Goal: Task Accomplishment & Management: Manage account settings

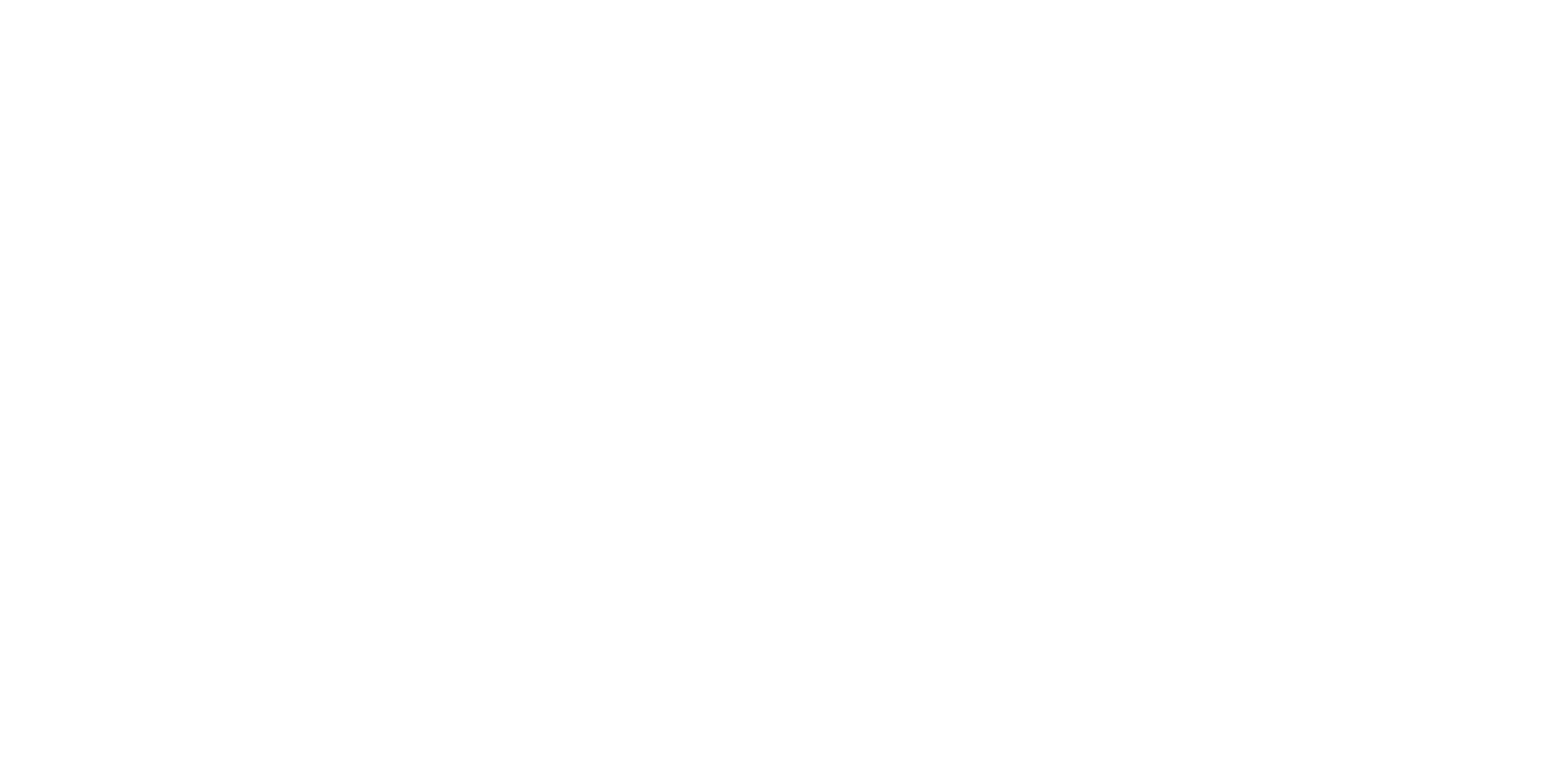
select select "100"
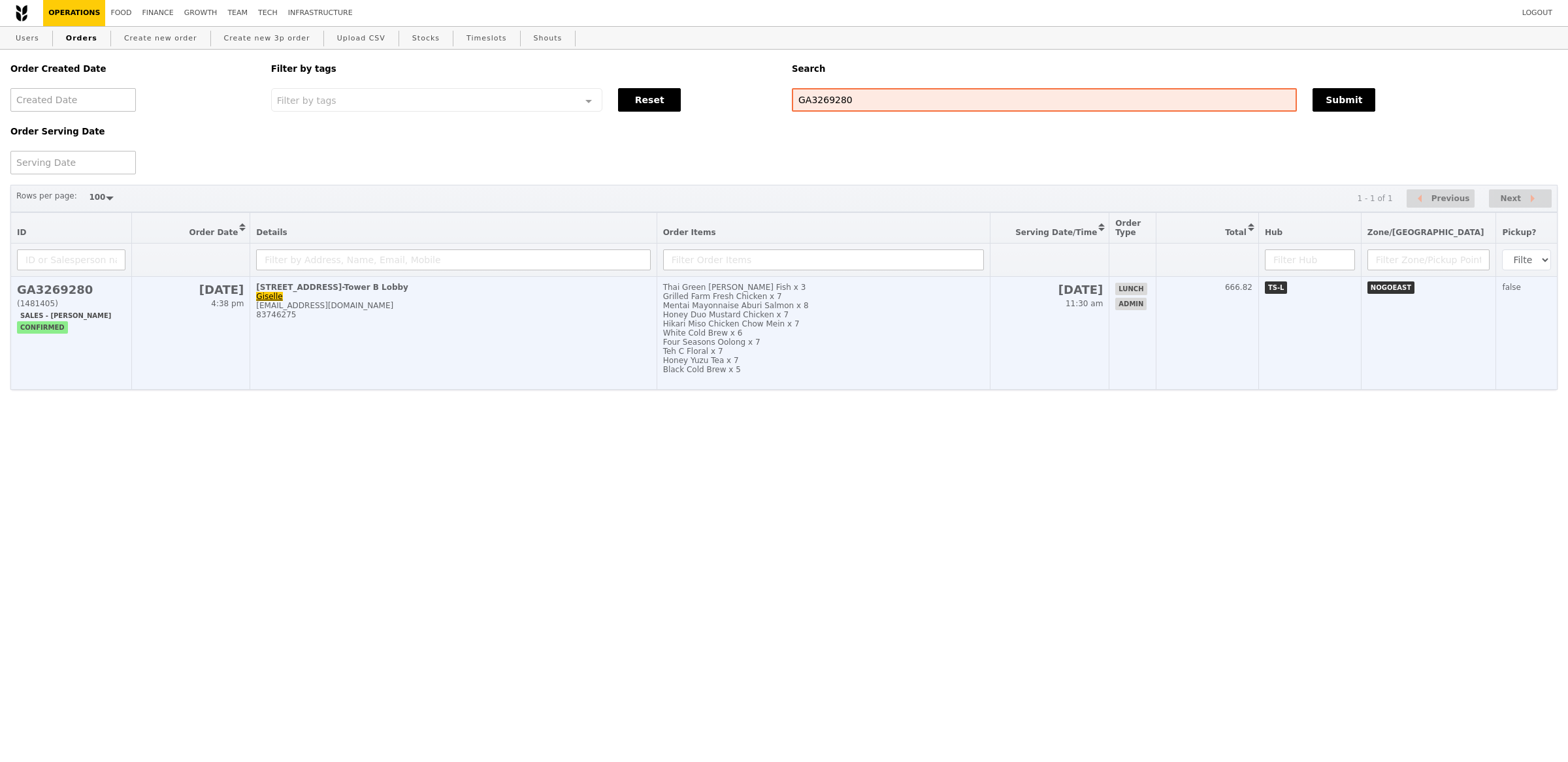
click at [837, 302] on div "Mentai Mayonnaise Aburi Salmon x 8" at bounding box center [823, 306] width 322 height 9
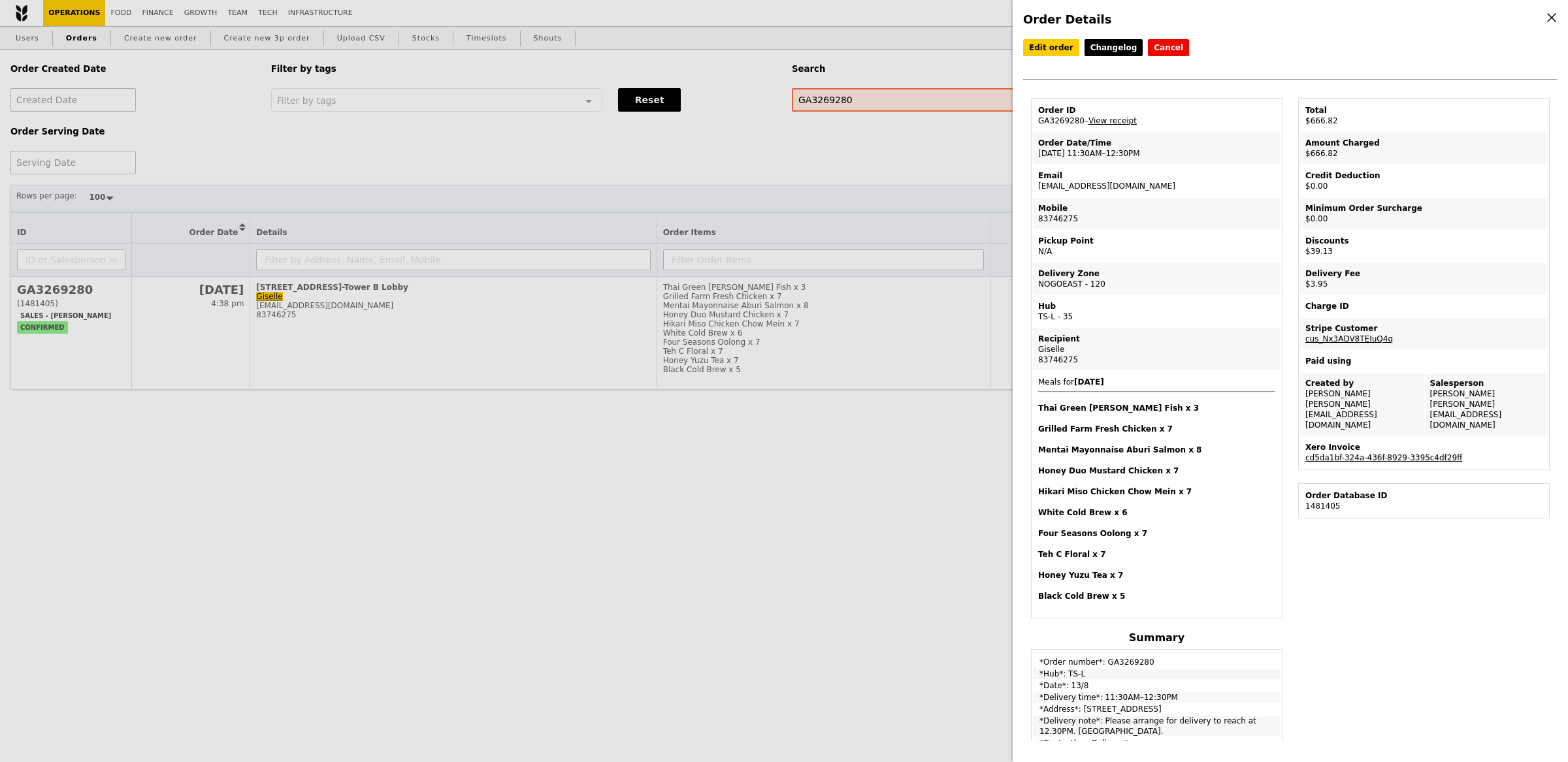
click at [1359, 454] on link "cd5da1bf-324a-436f-8929-3395c4df29ff" at bounding box center [1383, 458] width 156 height 9
click at [1046, 50] on link "Edit order" at bounding box center [1051, 48] width 56 height 17
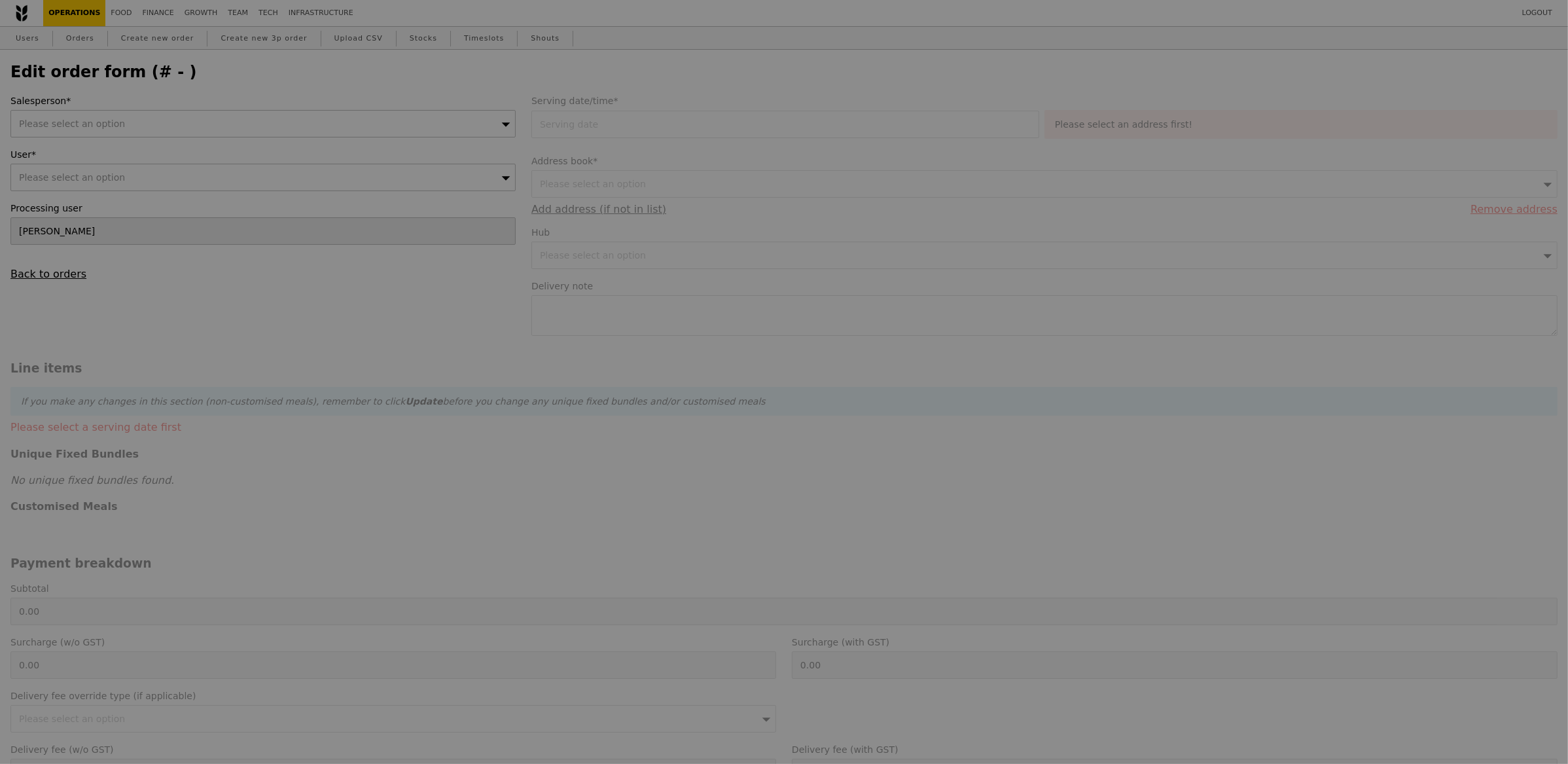
type input "[DATE]"
type textarea "Please arrange for delivery to reach at 12.30PM. [GEOGRAPHIC_DATA]."
type input "702.00"
type input "3.62"
type input "3.95"
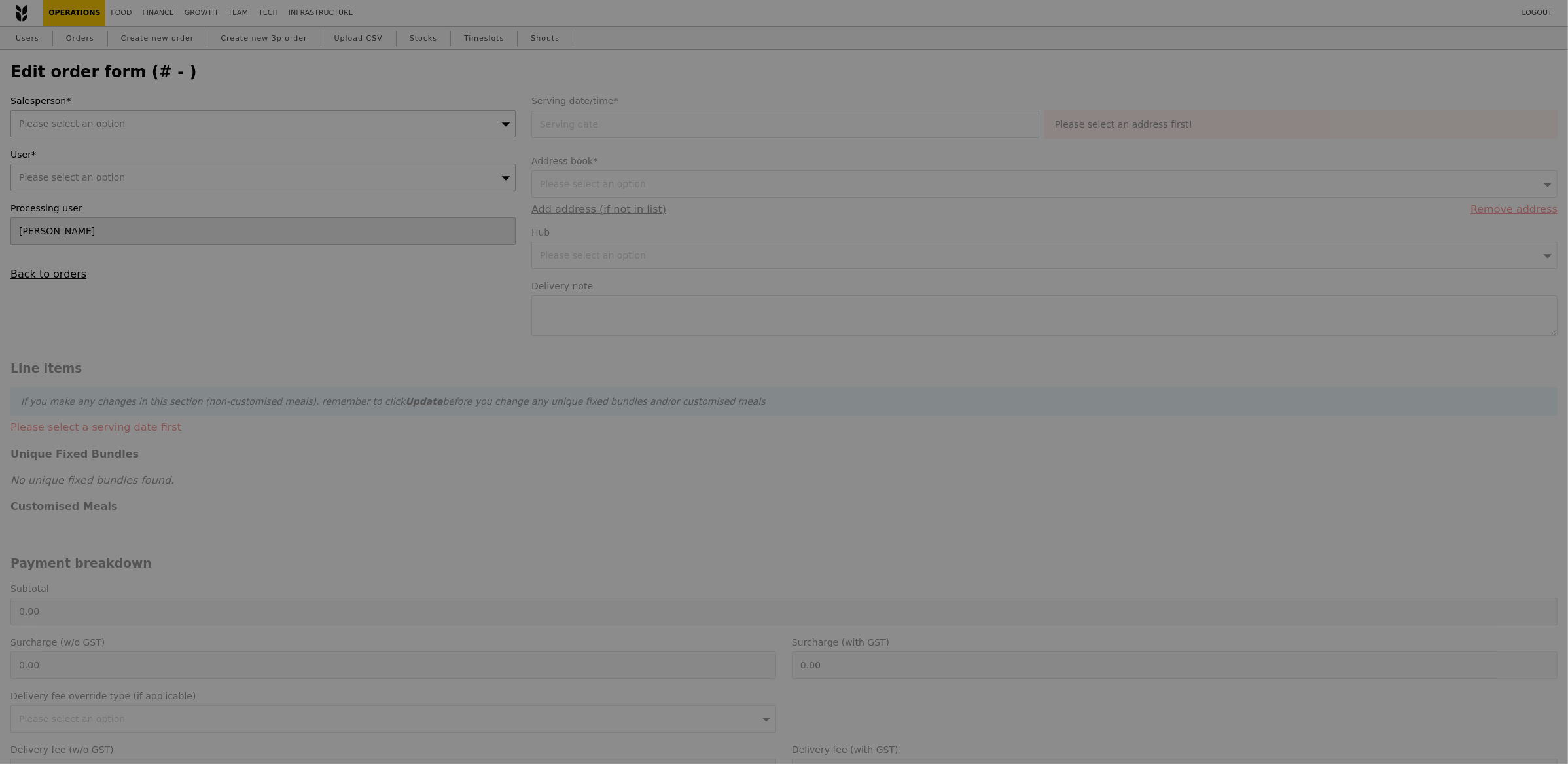
type input "35.90"
type input "39.13"
type input "666.82"
type input "Loading..."
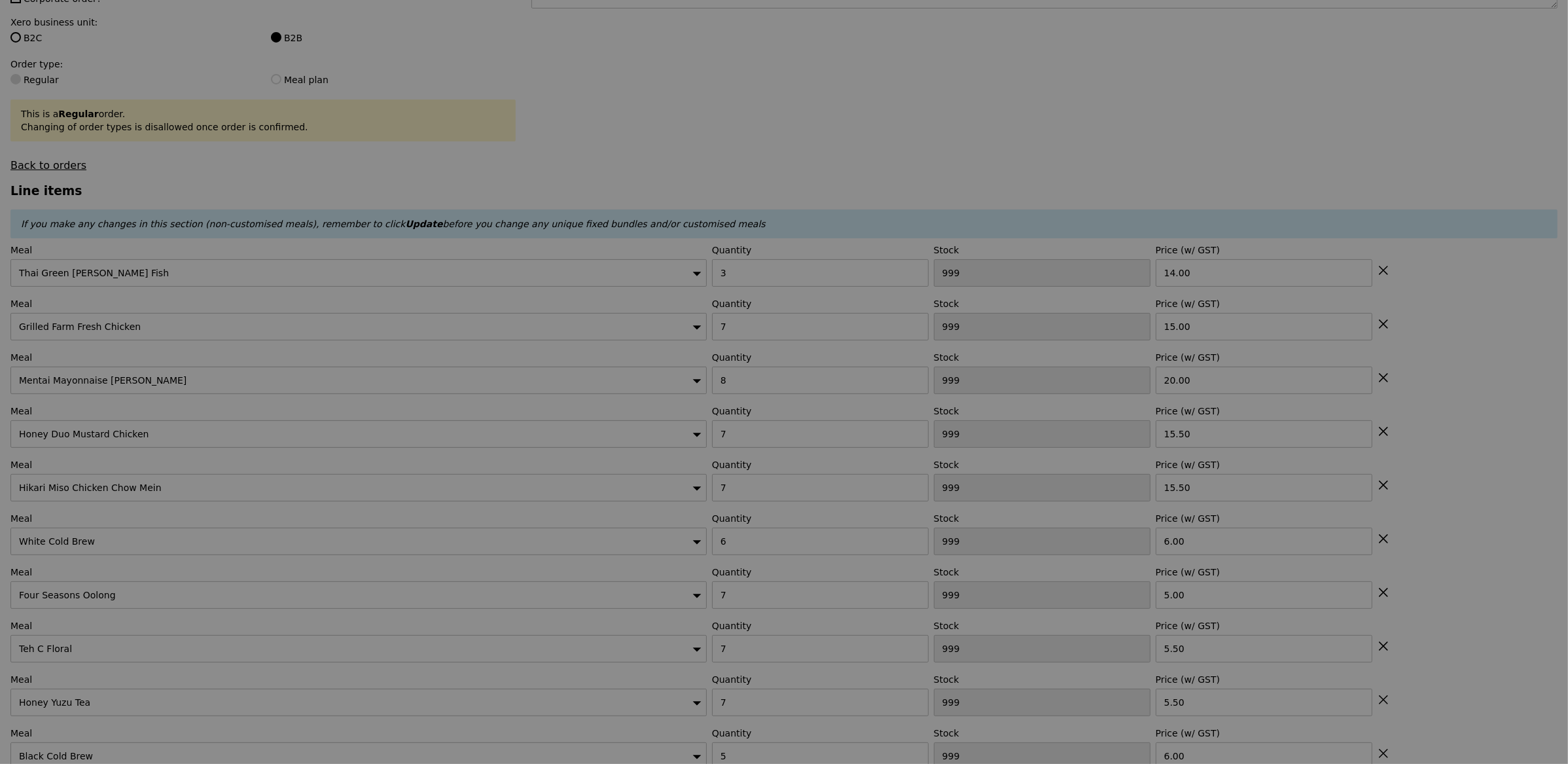
type input "6"
type input "4"
type input "0"
type input "2"
type input "3"
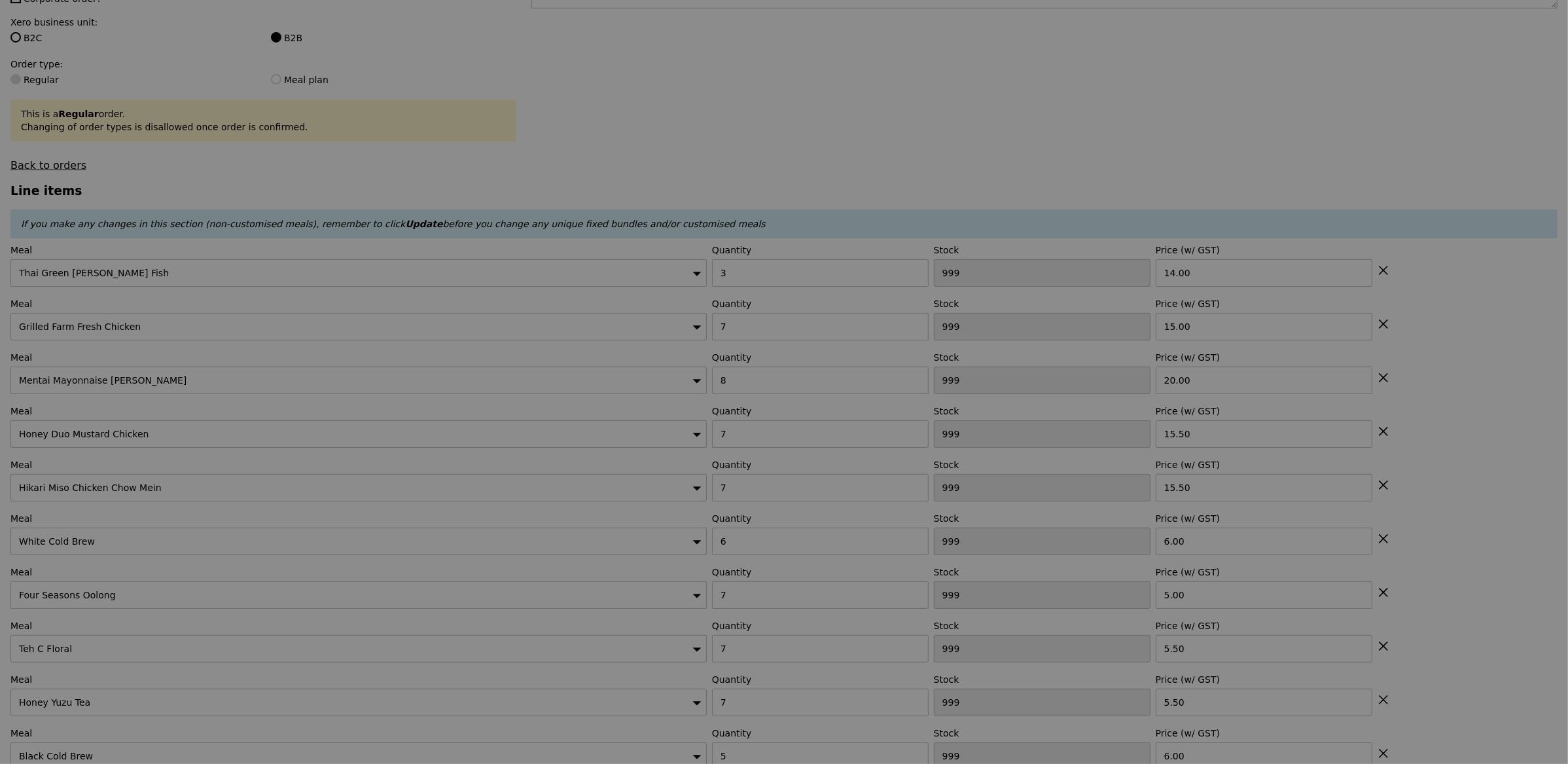
type input "491"
type input "473"
type input "493"
type input "459"
type input "494"
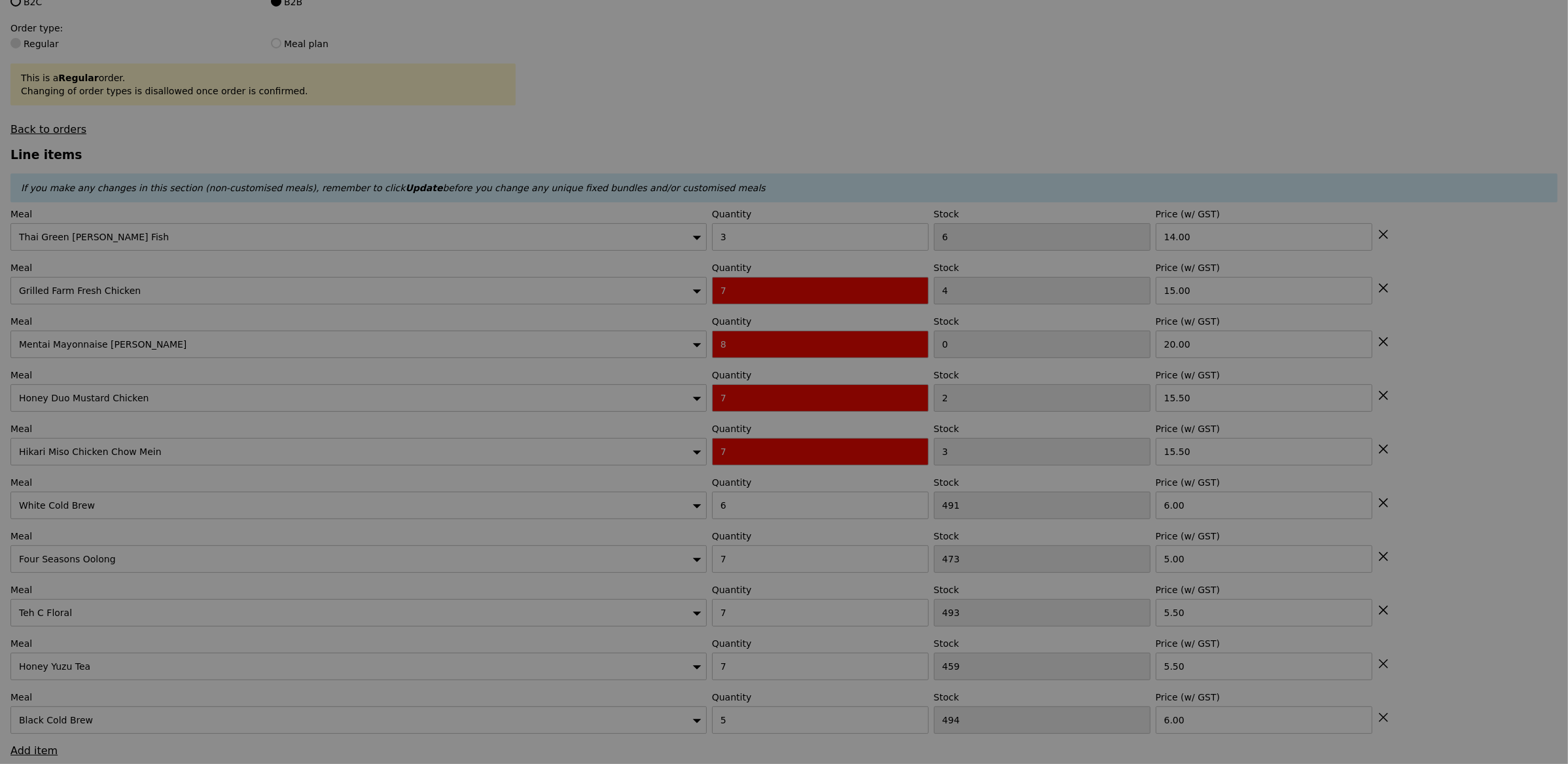
type input "Update"
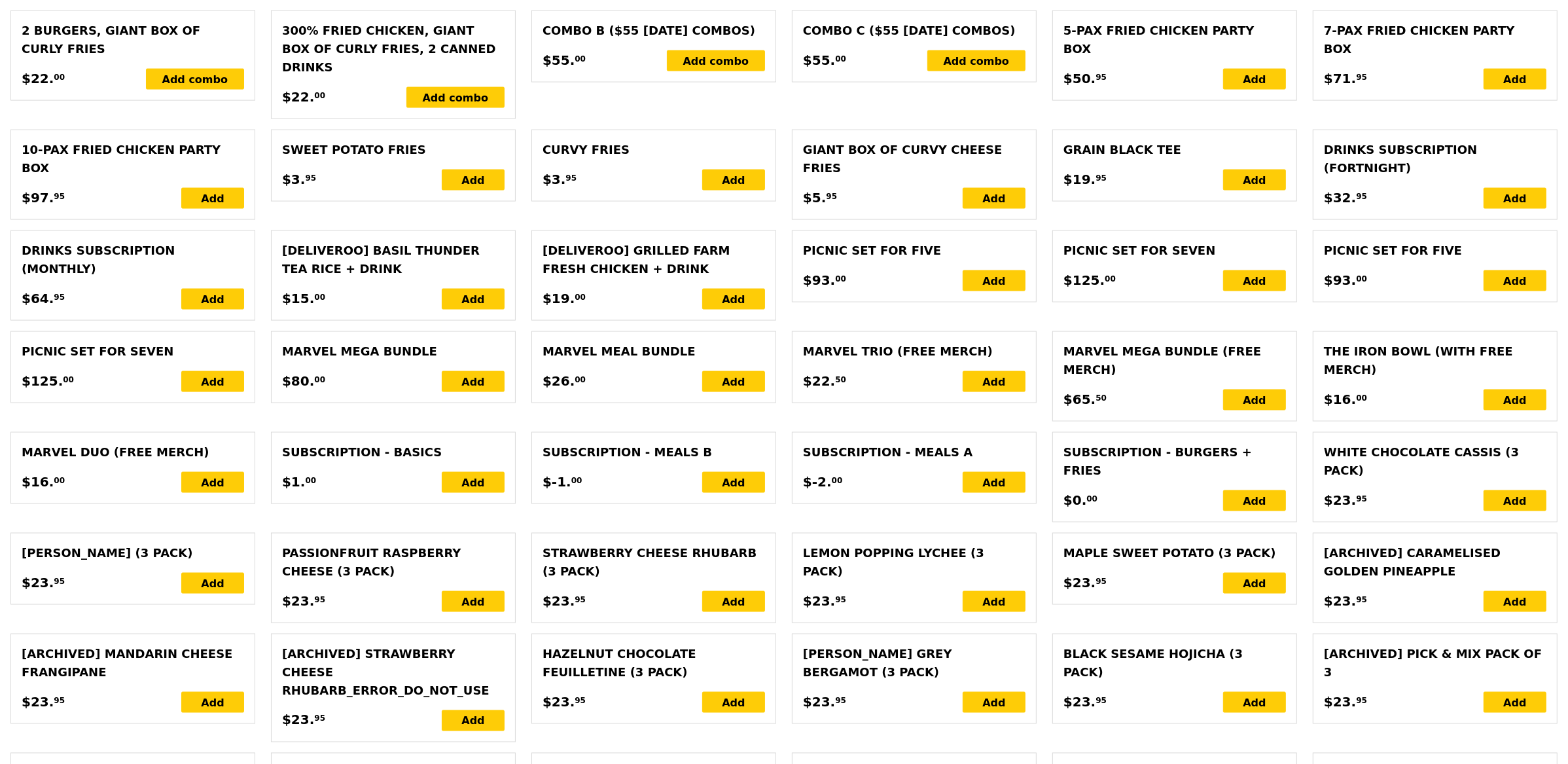
scroll to position [3099, 0]
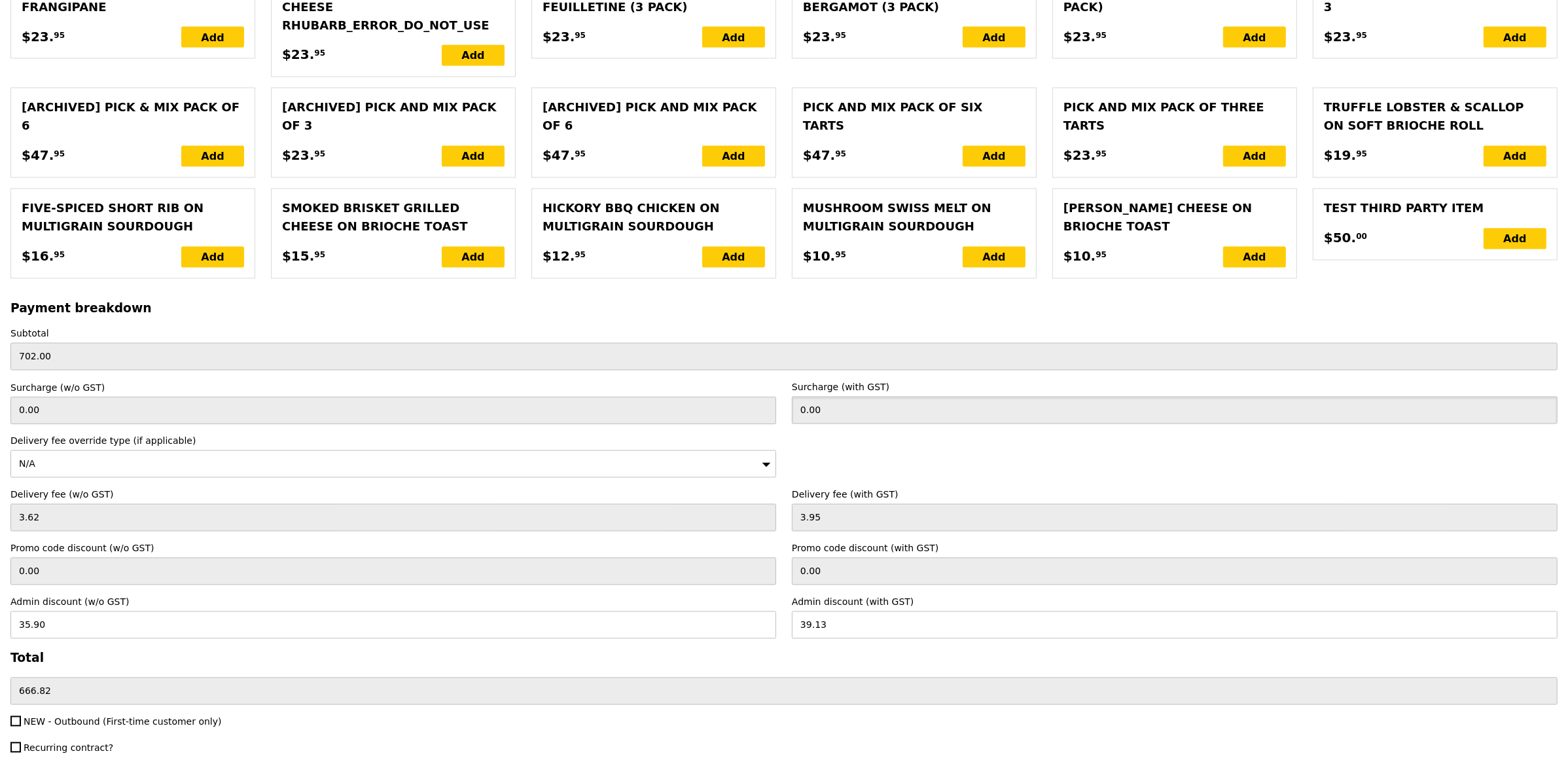
click at [865, 397] on input "0.00" at bounding box center [1175, 410] width 766 height 28
click at [53, 451] on div "N/A" at bounding box center [393, 464] width 766 height 28
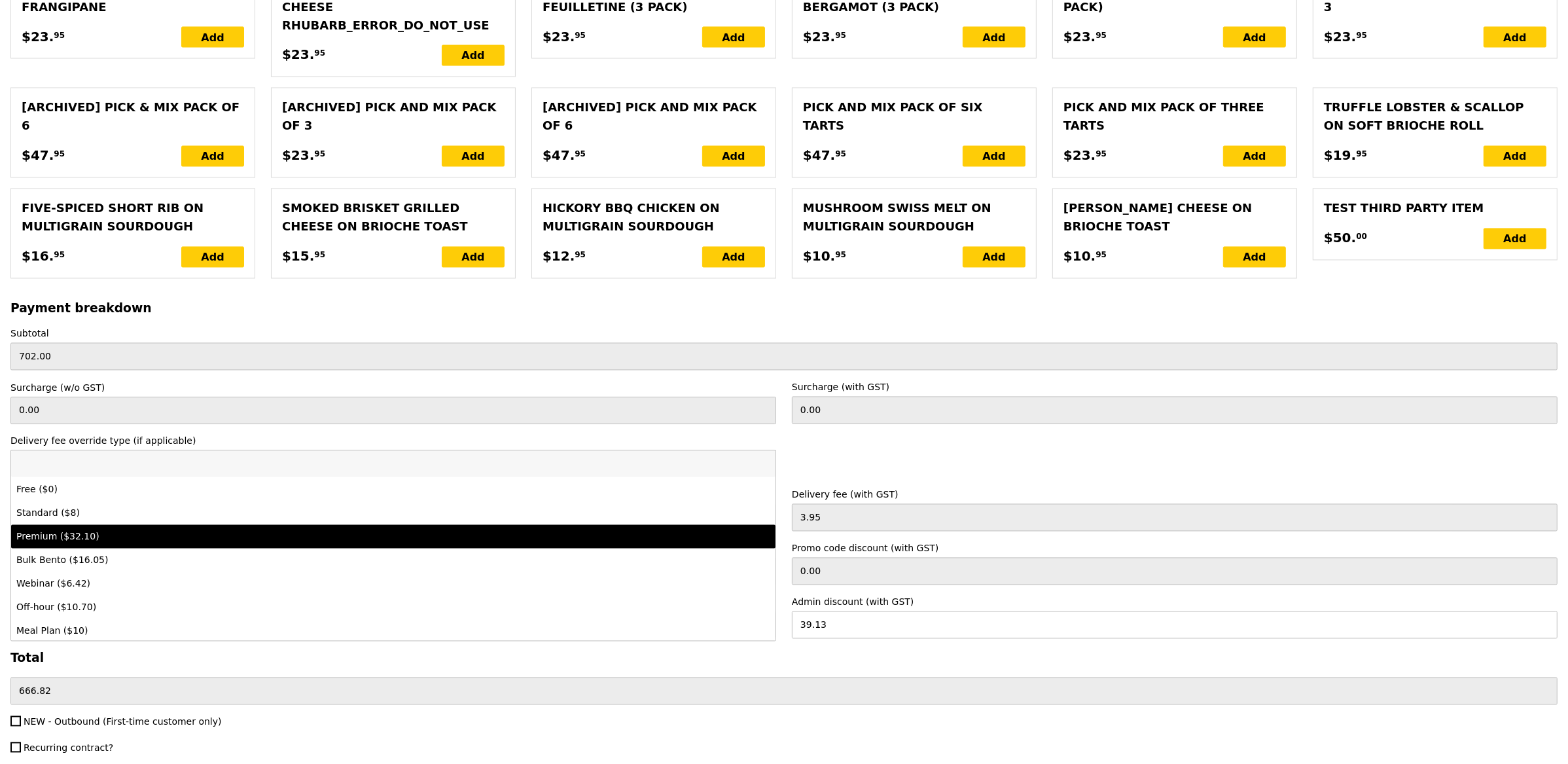
scroll to position [24, 0]
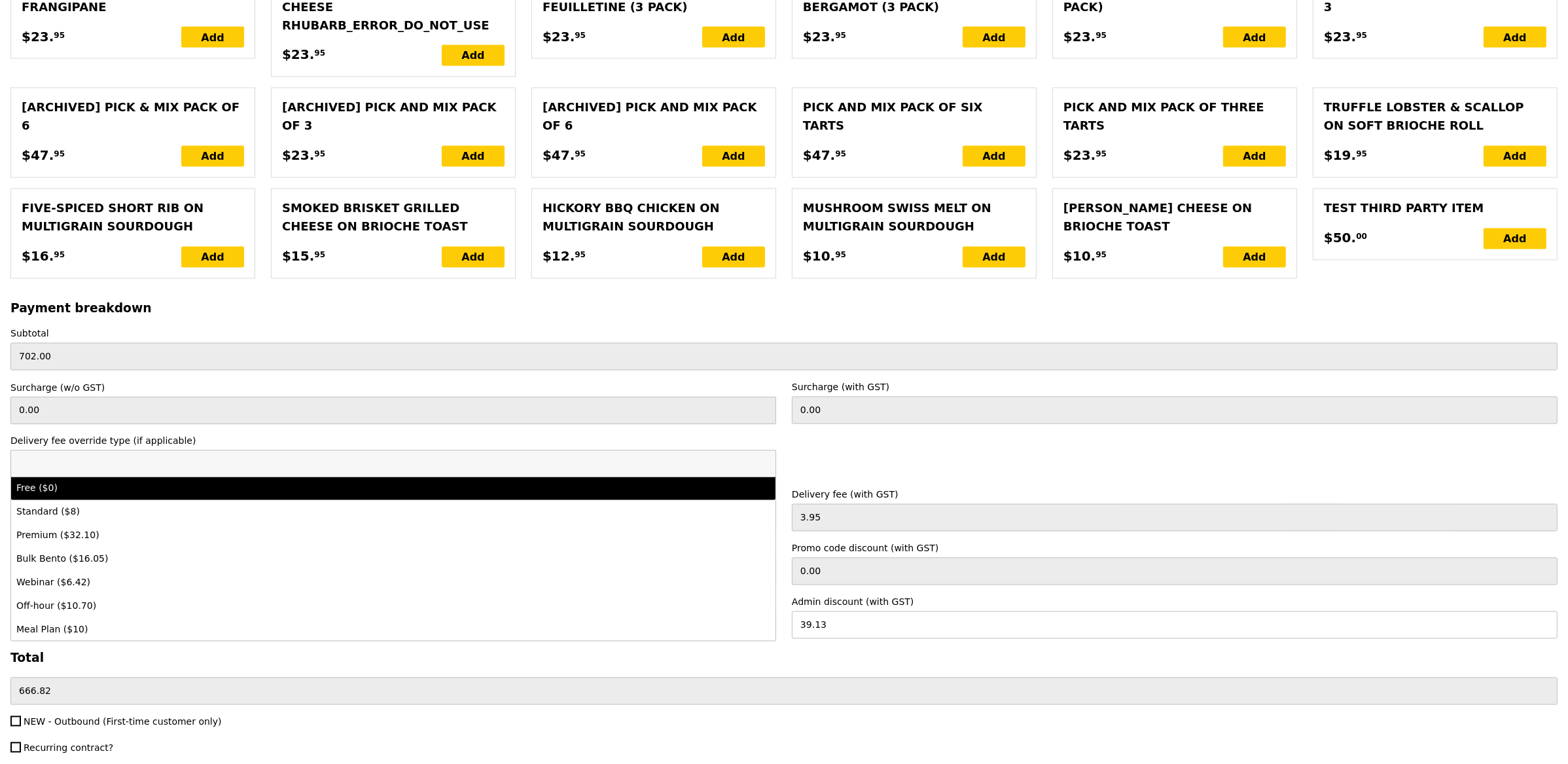
click at [927, 435] on div "Delivery fee override type (if applicable) N/A N/A Free ($0) Standard ($8) Prem…" at bounding box center [784, 457] width 1563 height 43
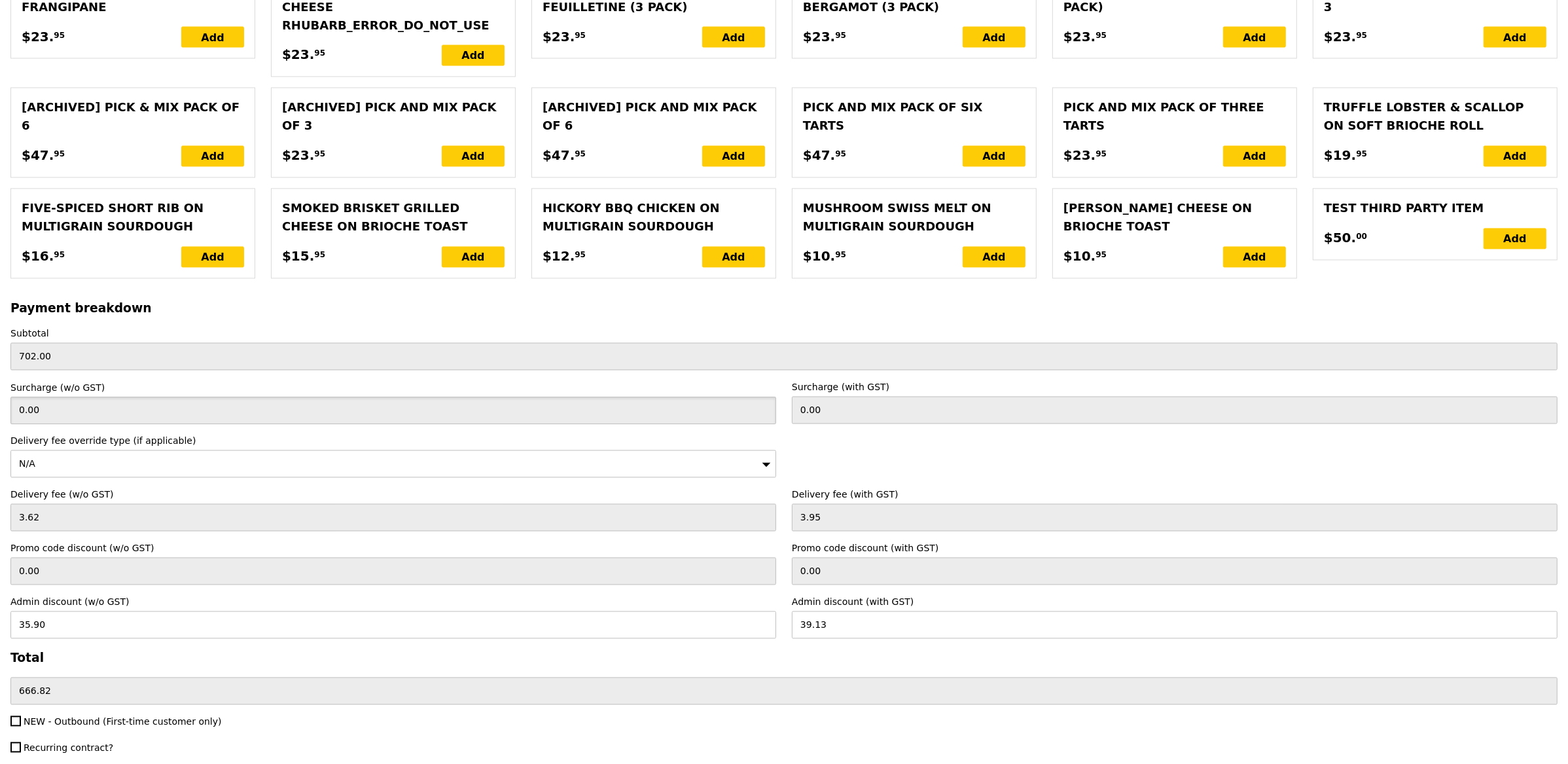
click at [48, 397] on input "0.00" at bounding box center [393, 410] width 766 height 28
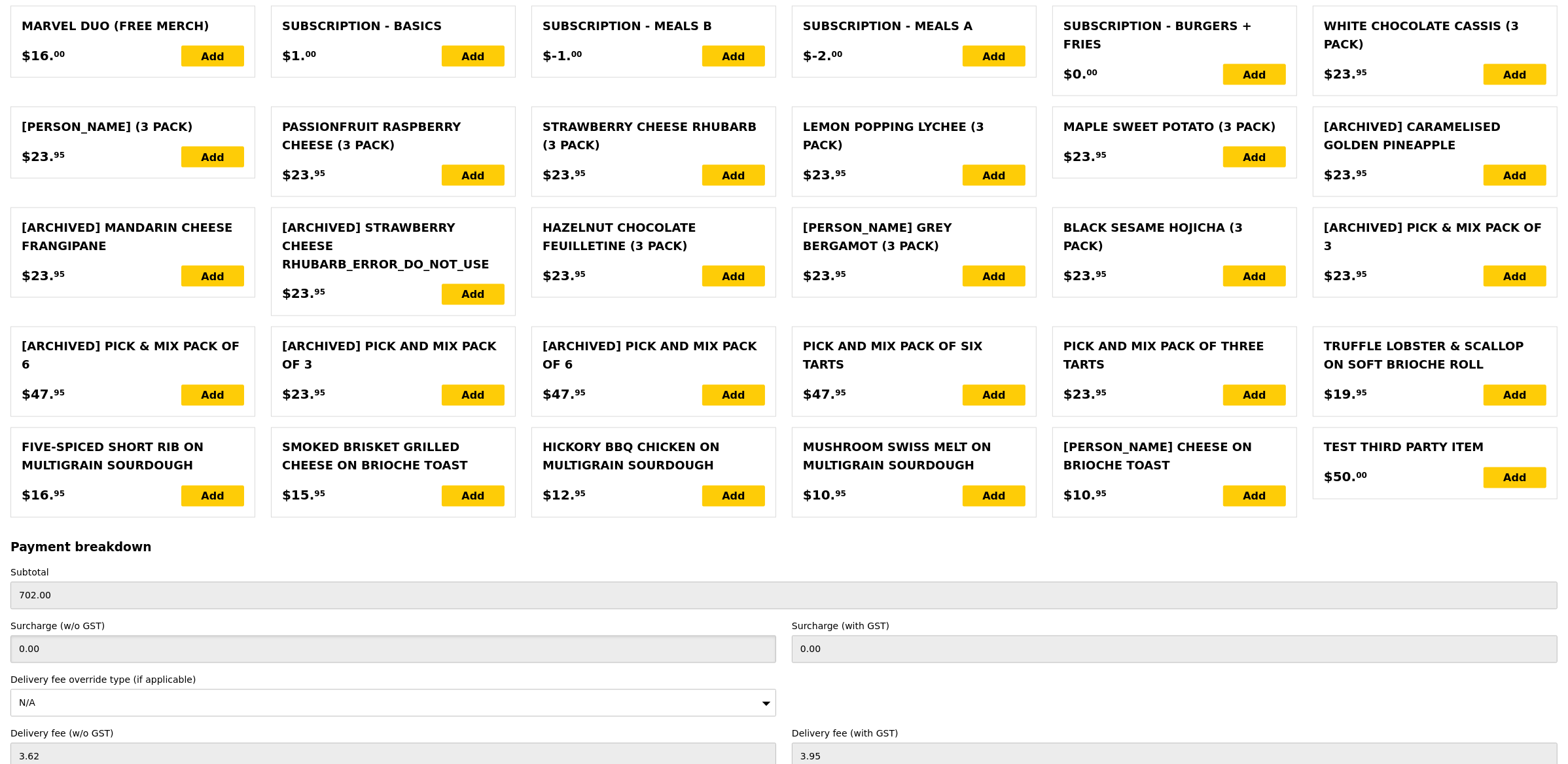
scroll to position [2745, 0]
